Goal: Task Accomplishment & Management: Manage account settings

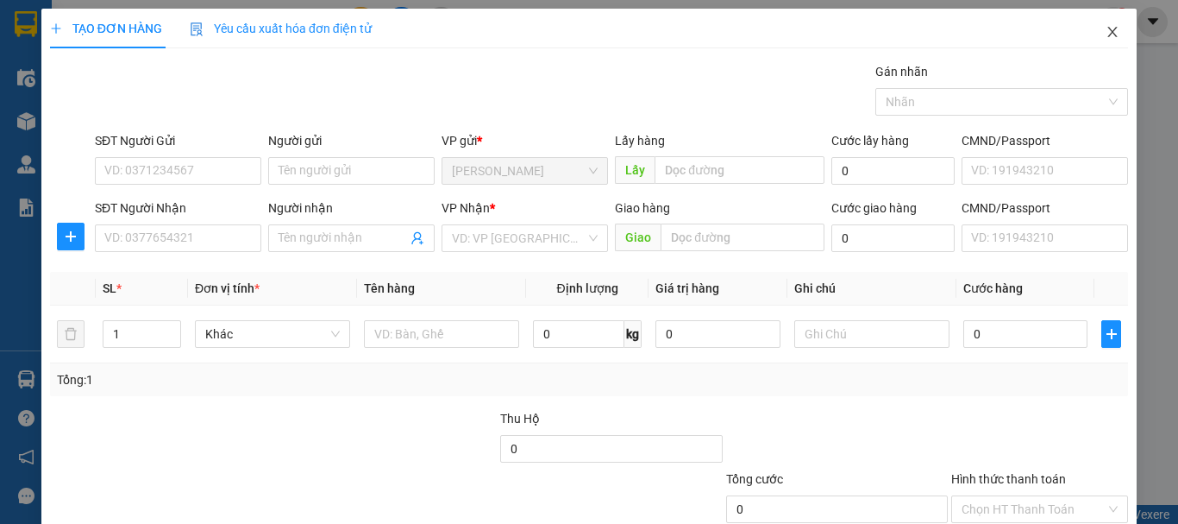
click at [1106, 30] on icon "close" at bounding box center [1113, 32] width 14 height 14
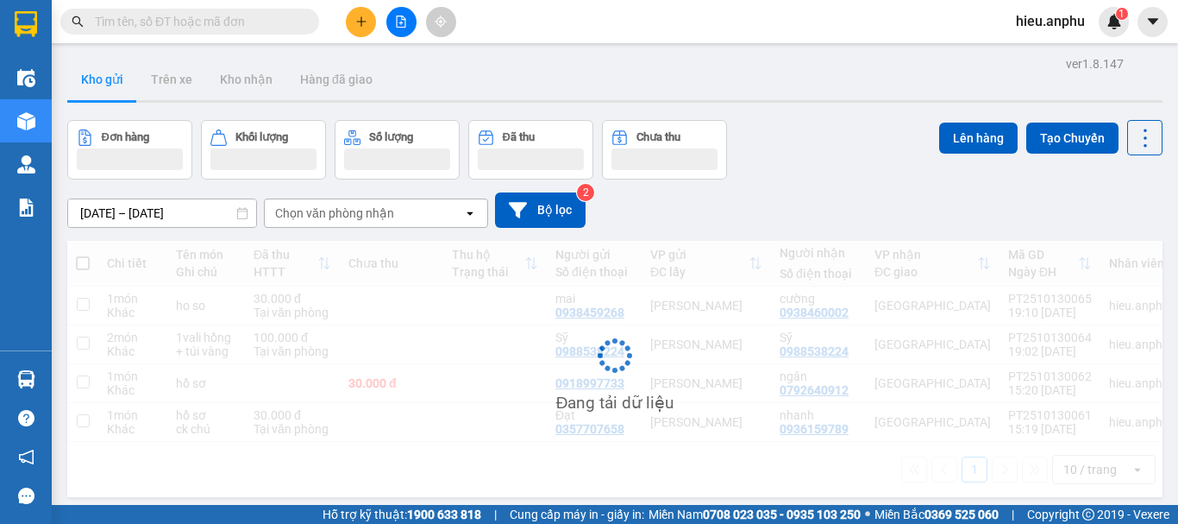
click at [1048, 20] on span "hieu.anphu" at bounding box center [1050, 21] width 97 height 22
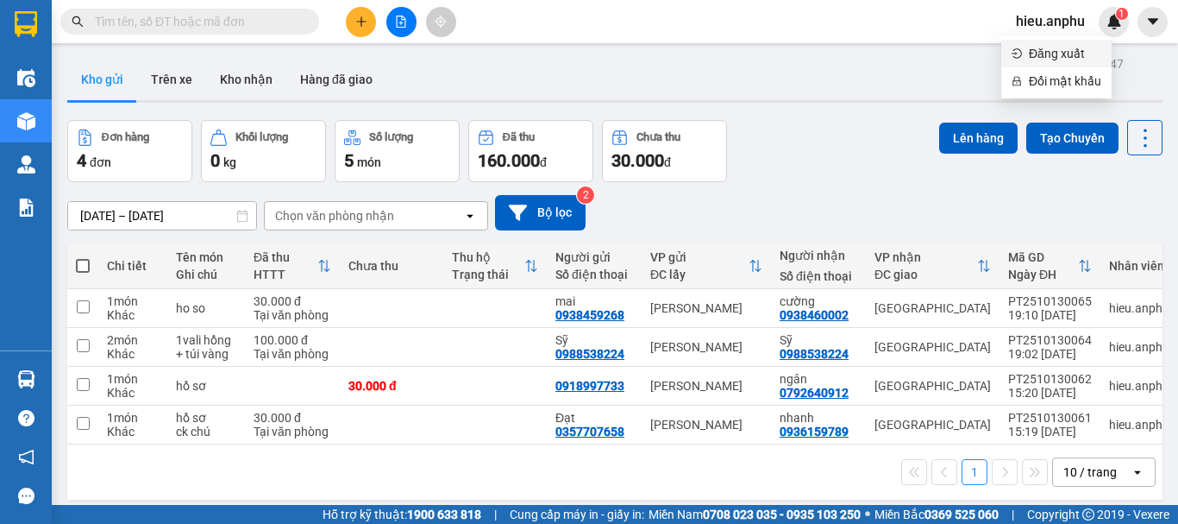
click at [1054, 60] on span "Đăng xuất" at bounding box center [1065, 53] width 72 height 19
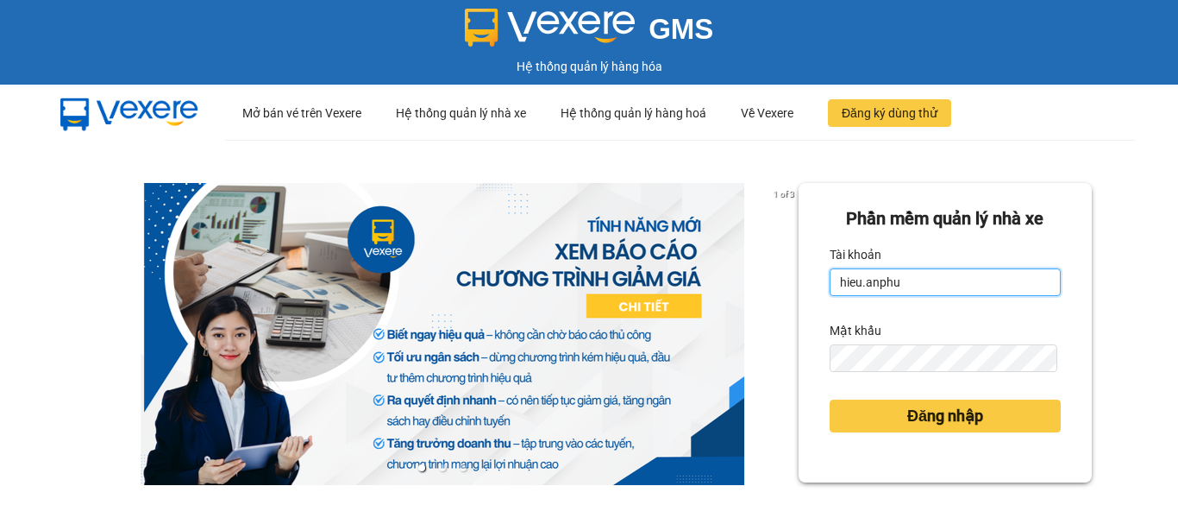
click at [939, 292] on input "hieu.anphu" at bounding box center [945, 282] width 231 height 28
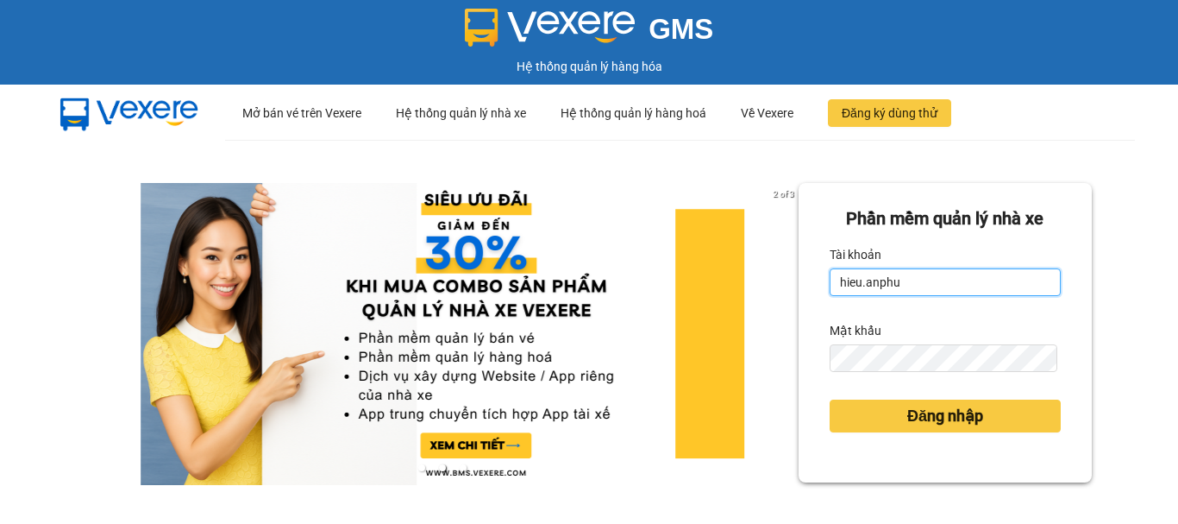
type input "trung.anphu"
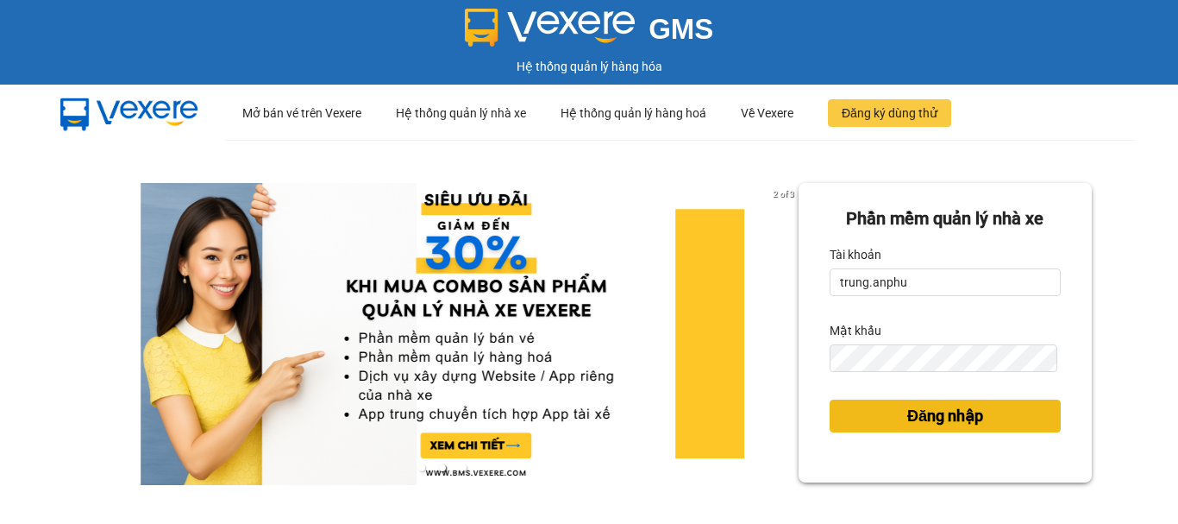
click at [926, 419] on span "Đăng nhập" at bounding box center [946, 416] width 76 height 24
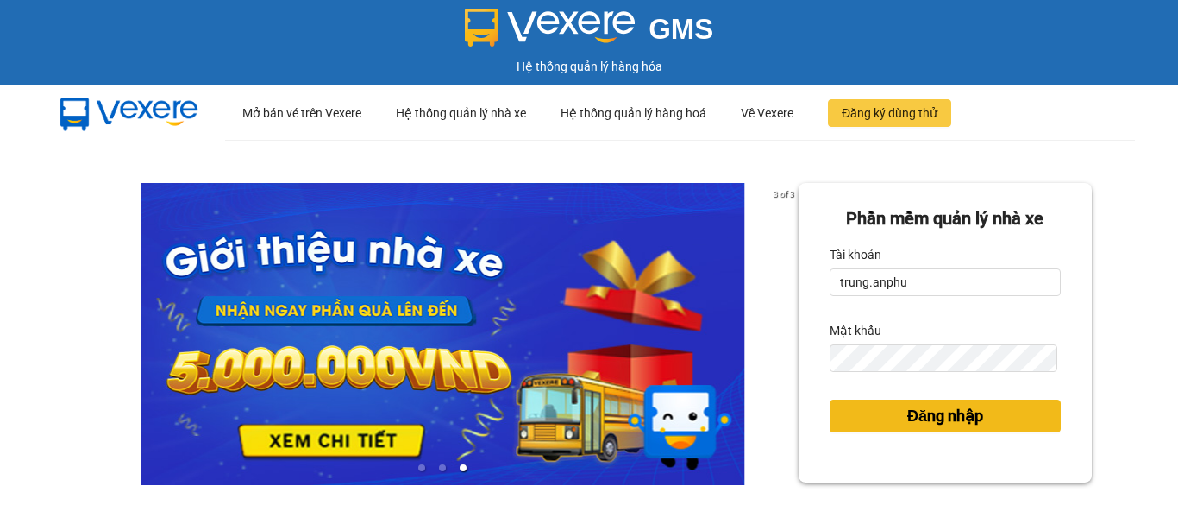
click at [926, 419] on span "Đăng nhập" at bounding box center [946, 416] width 76 height 24
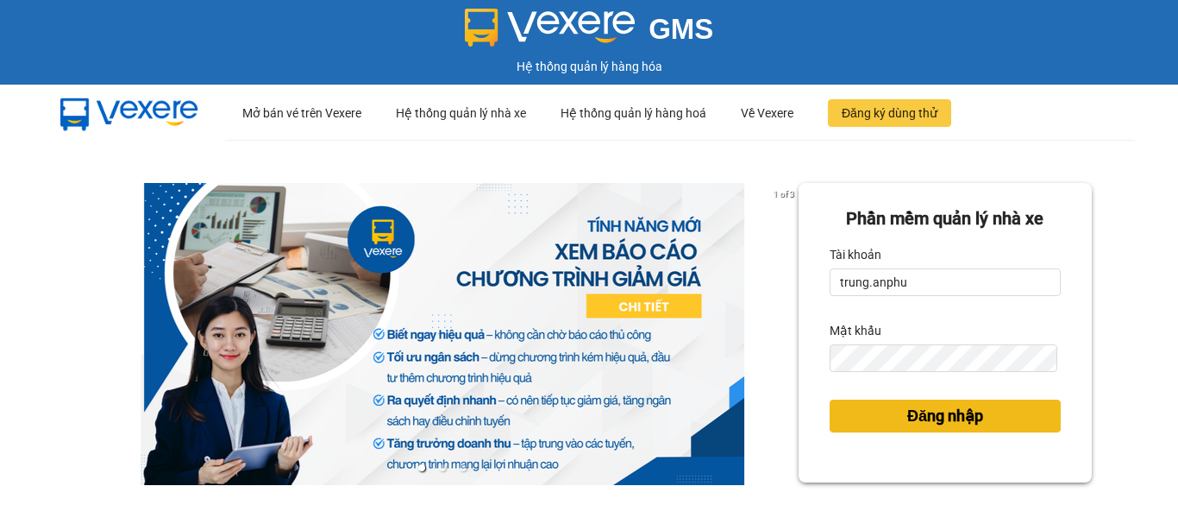
click at [908, 411] on span "Đăng nhập" at bounding box center [946, 416] width 76 height 24
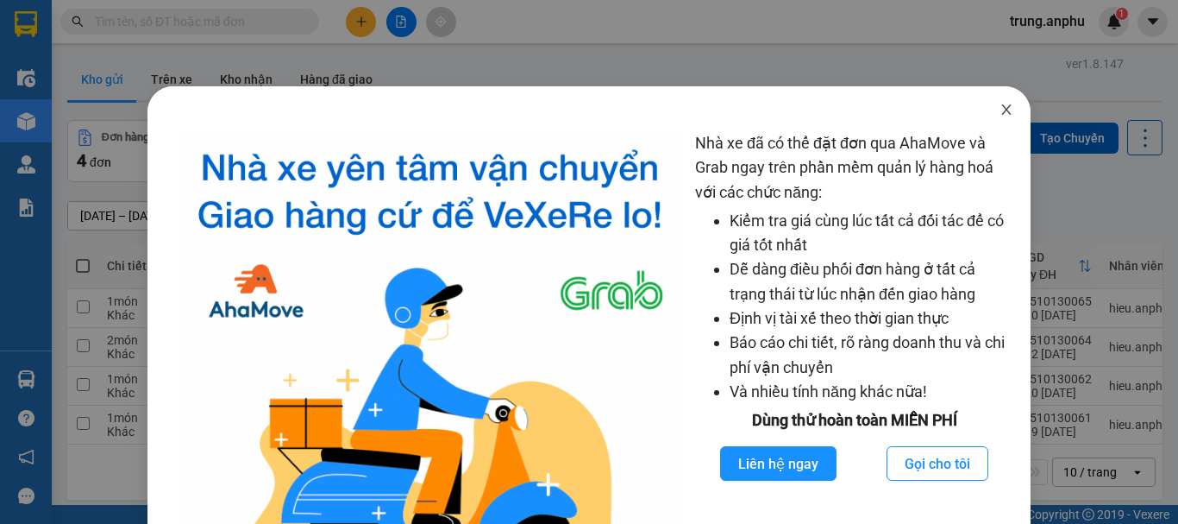
click at [1000, 104] on icon "close" at bounding box center [1007, 110] width 14 height 14
